Goal: Transaction & Acquisition: Register for event/course

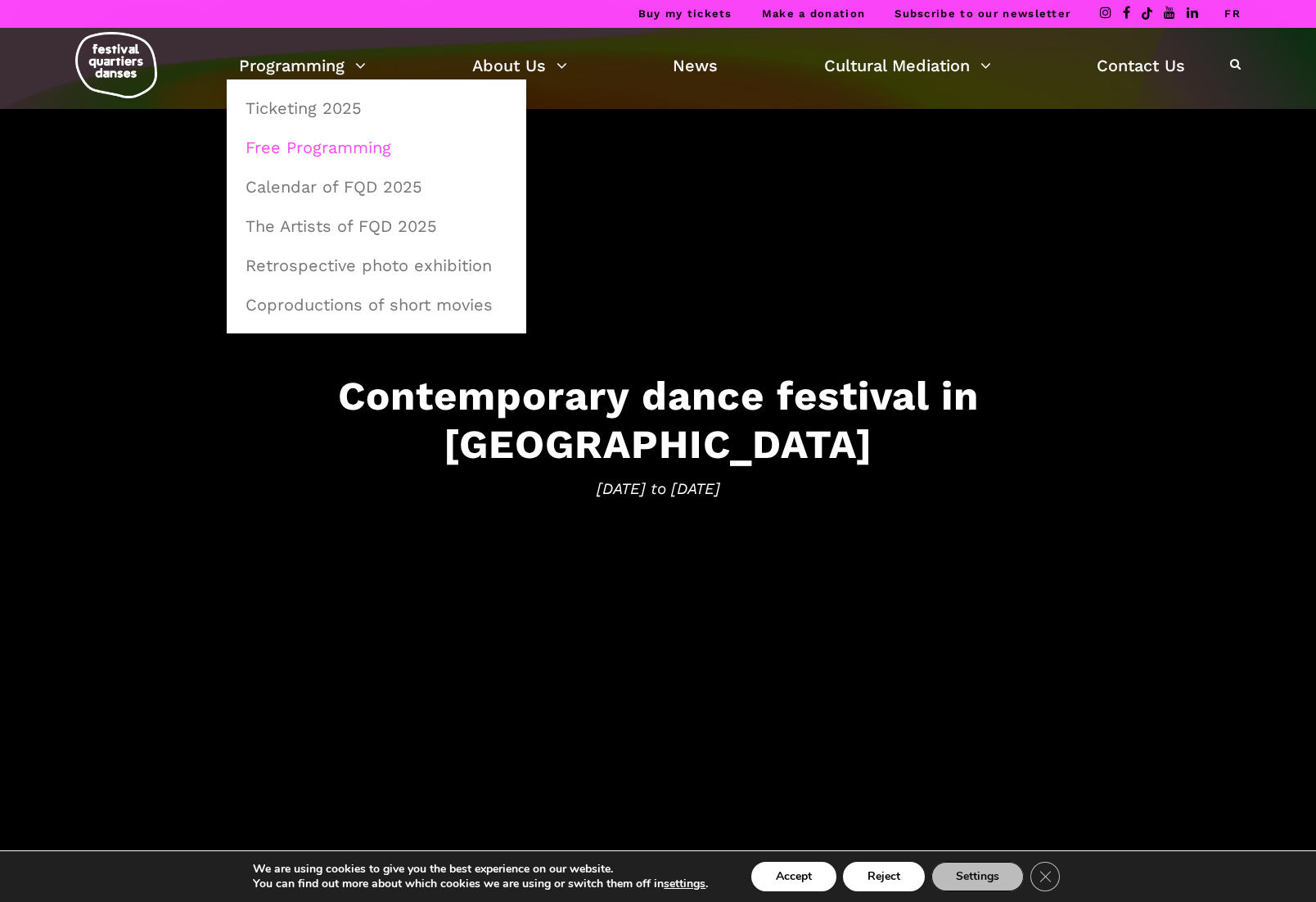
click at [349, 146] on link "Free Programming" at bounding box center [376, 147] width 282 height 38
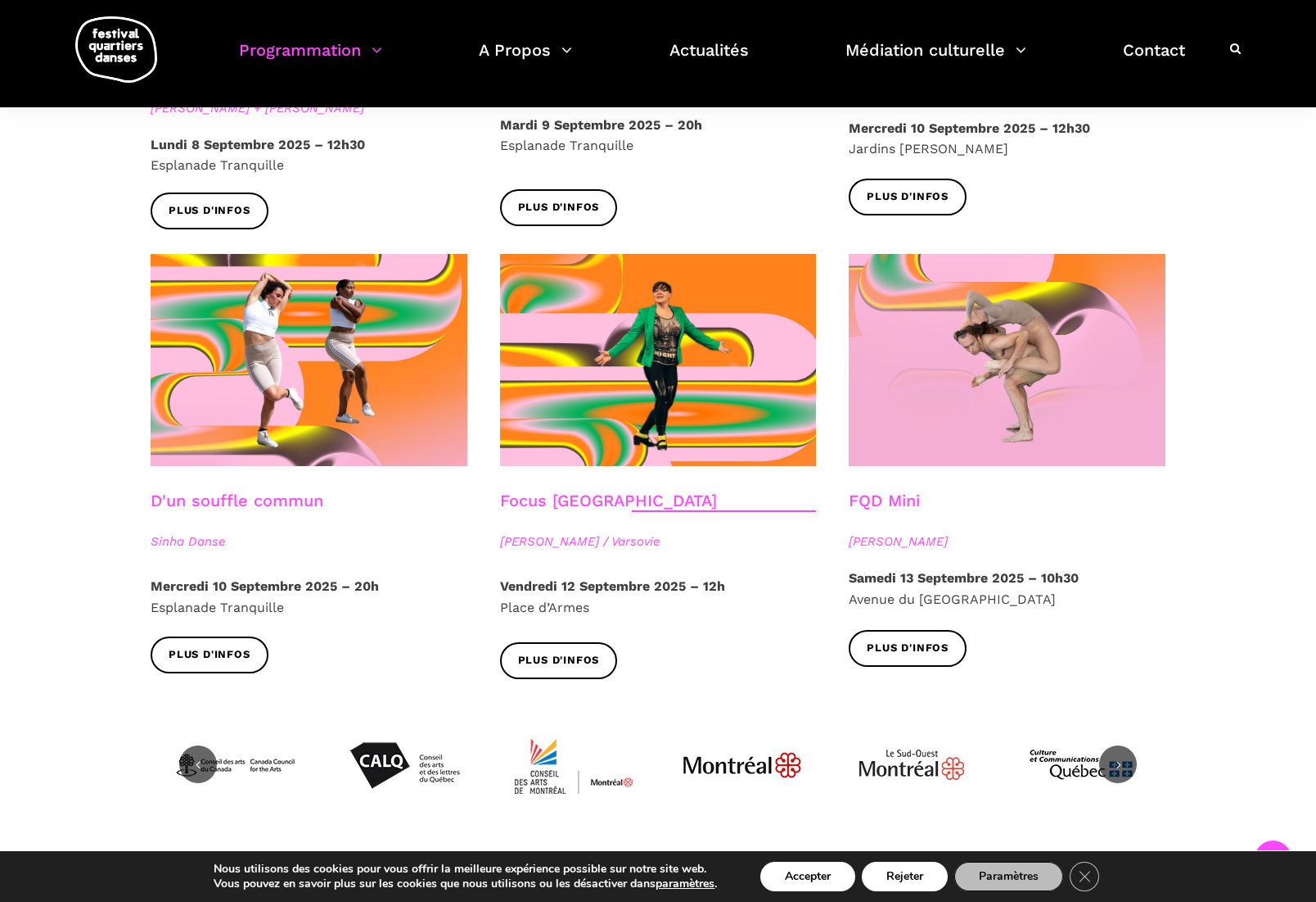
scroll to position [1735, 0]
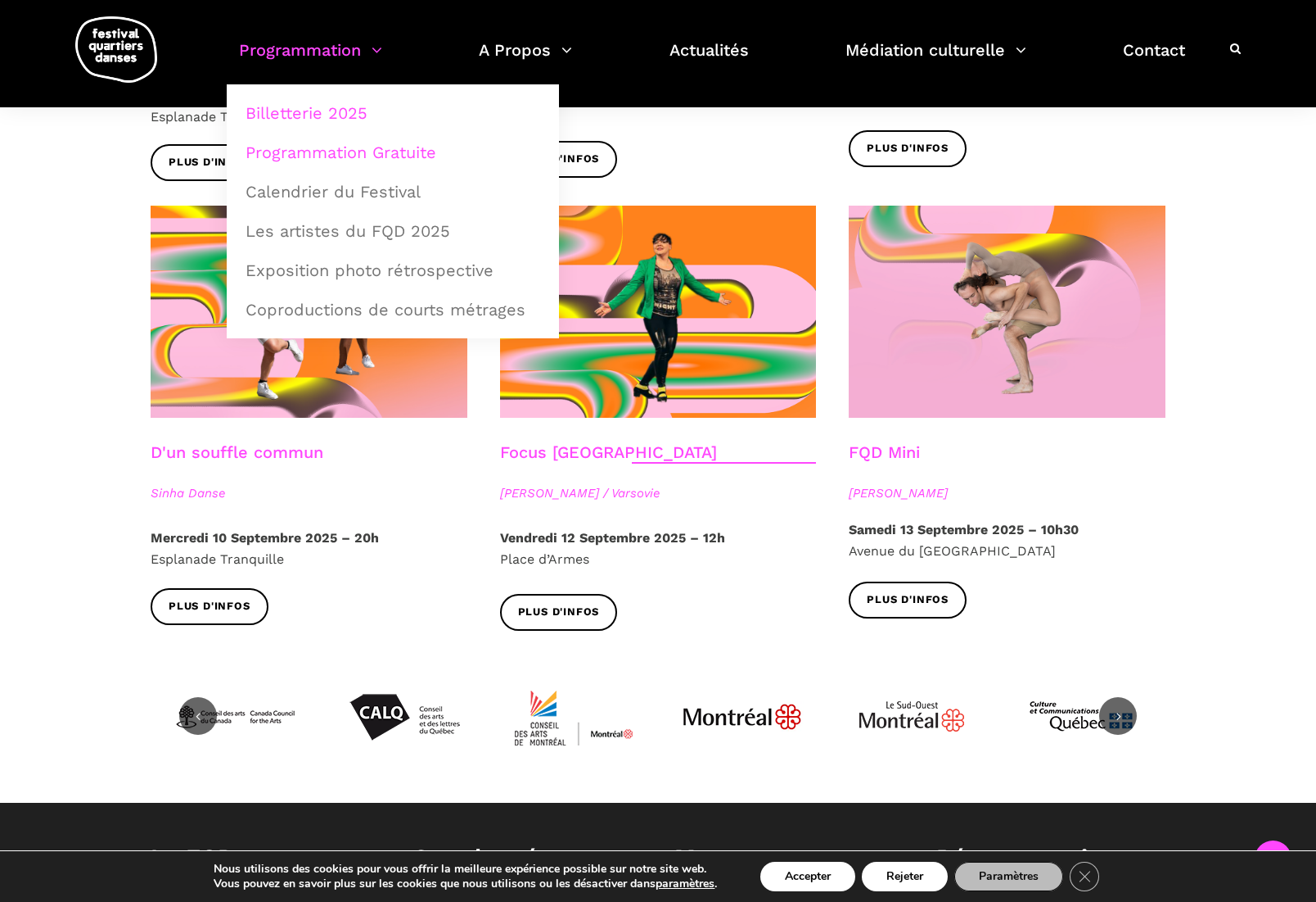
click at [337, 108] on link "Billetterie 2025" at bounding box center [392, 113] width 314 height 38
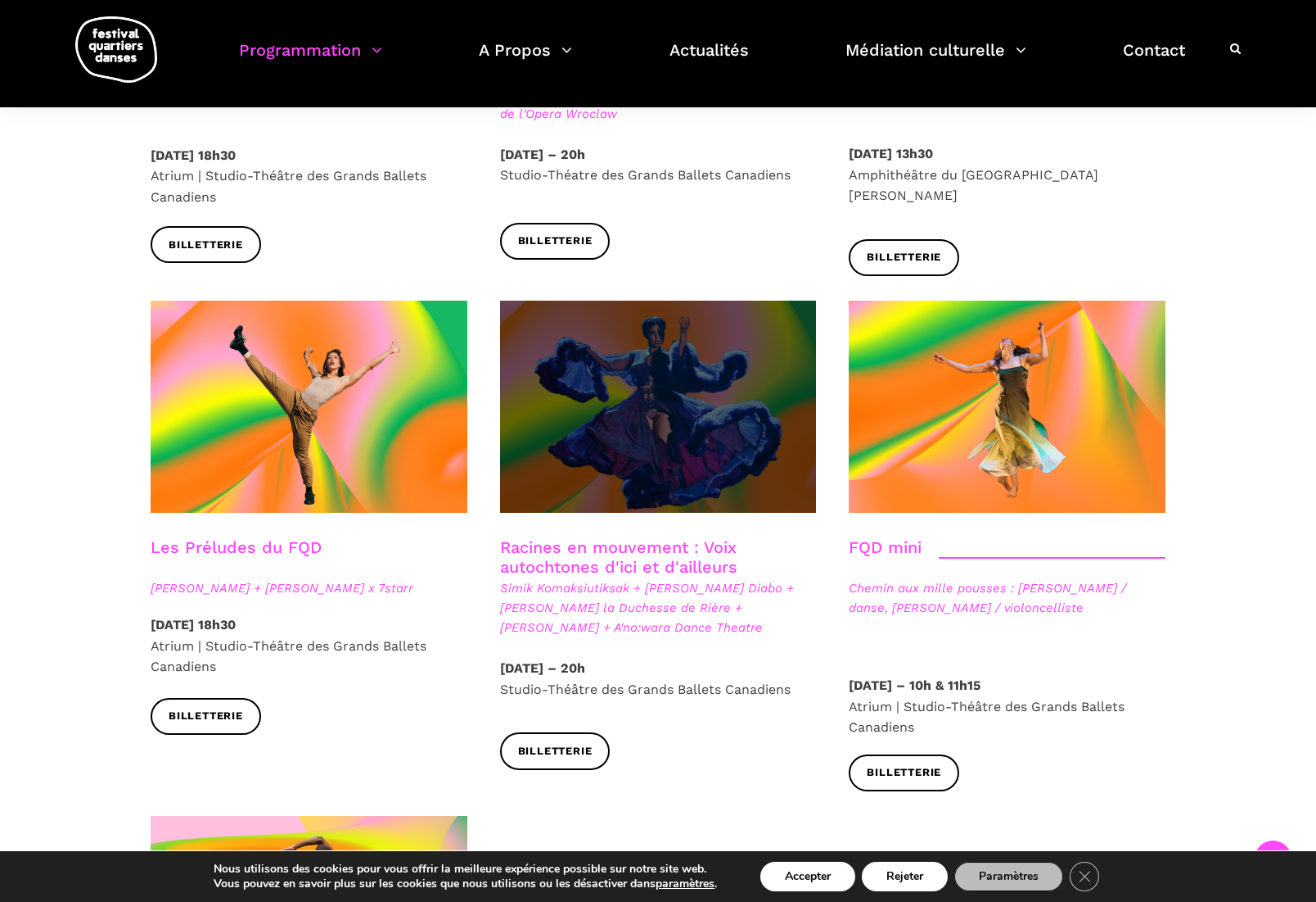
scroll to position [2203, 0]
